Goal: Check status: Check status

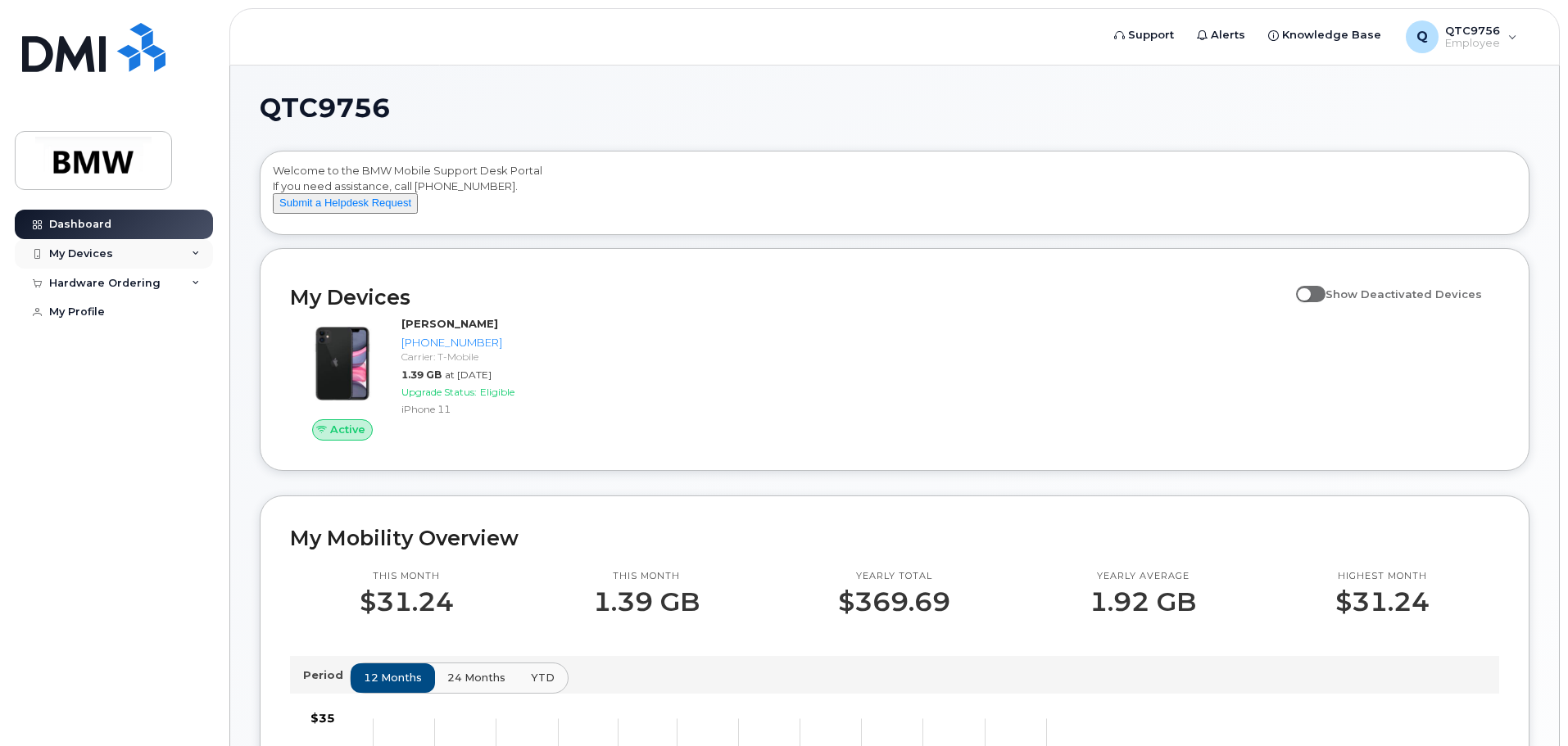
click at [184, 257] on div "My Devices" at bounding box center [114, 253] width 199 height 29
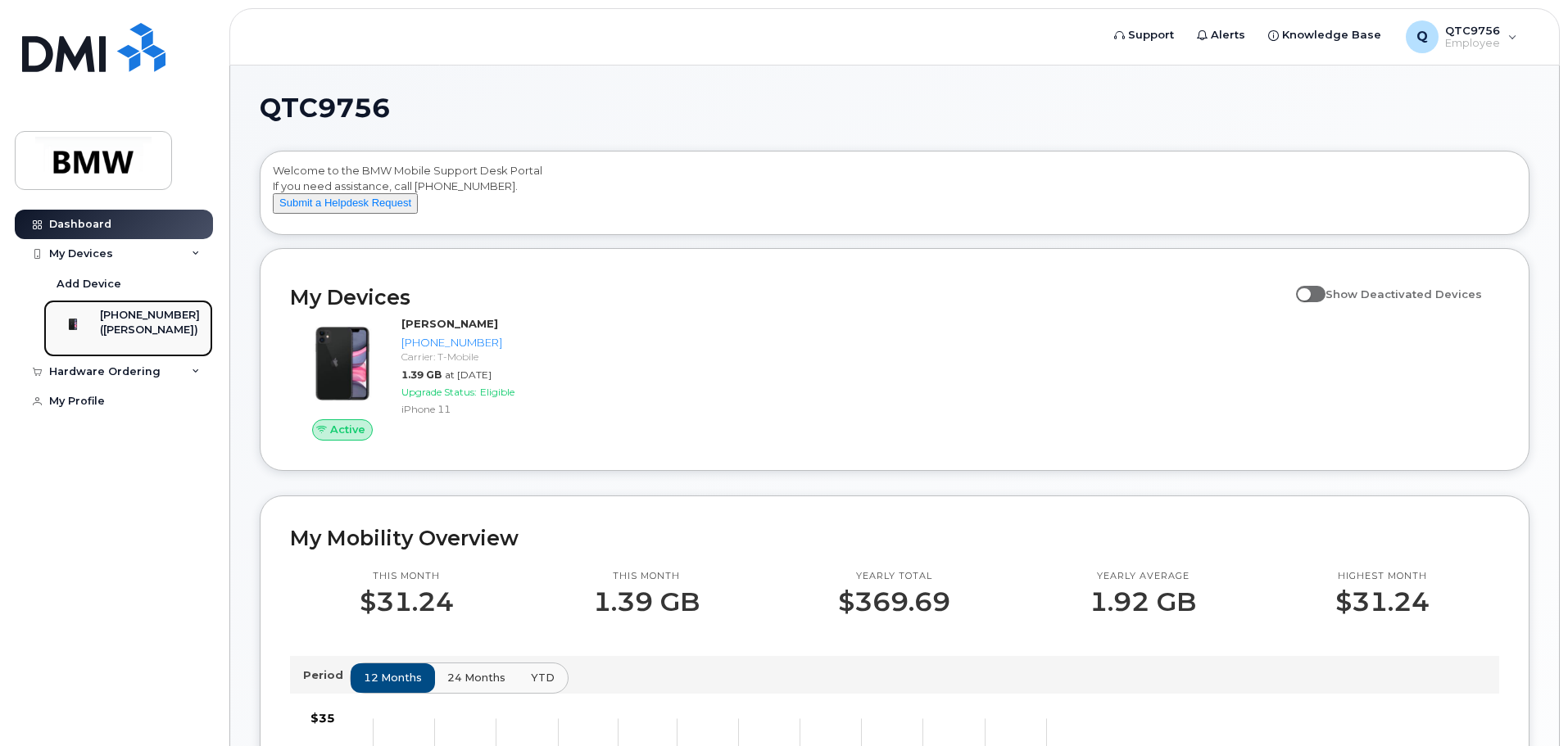
click at [170, 317] on div "[PHONE_NUMBER]" at bounding box center [150, 316] width 100 height 15
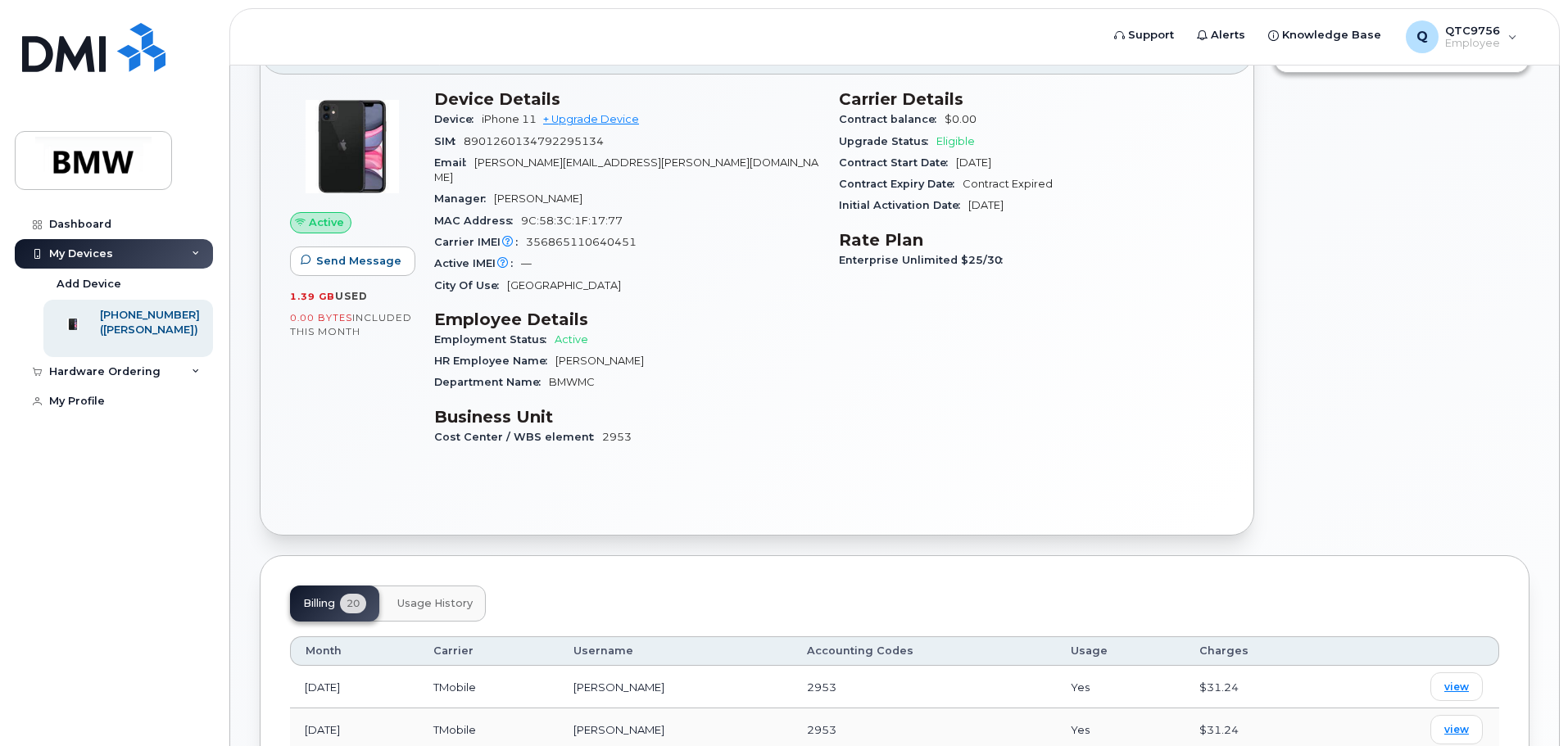
scroll to position [82, 0]
